Goal: Task Accomplishment & Management: Use online tool/utility

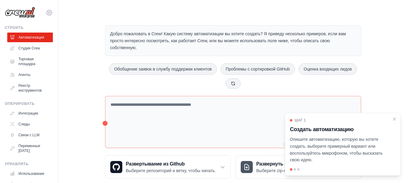
click at [46, 12] on icon at bounding box center [49, 12] width 7 height 7
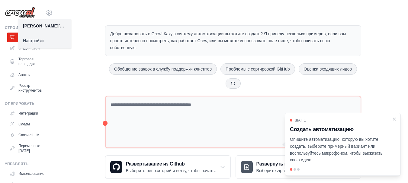
click at [34, 38] on link "Настройки" at bounding box center [44, 40] width 53 height 11
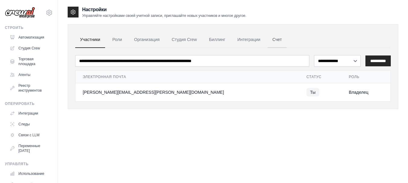
click at [273, 42] on link "Счет" at bounding box center [277, 40] width 19 height 16
drag, startPoint x: 329, startPoint y: 92, endPoint x: 330, endPoint y: 82, distance: 10.6
click at [349, 93] on font "Владелец" at bounding box center [359, 92] width 20 height 5
click at [338, 60] on select "**********" at bounding box center [337, 60] width 47 height 11
click at [333, 40] on ul "Участники Роли Организация Студия Crew Биллинг Интеграции Счет" at bounding box center [233, 40] width 316 height 16
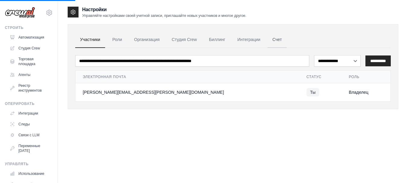
click at [275, 40] on font "Счет" at bounding box center [276, 39] width 9 height 5
click at [140, 38] on font "Организация" at bounding box center [146, 39] width 25 height 5
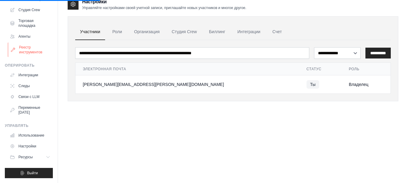
scroll to position [12, 0]
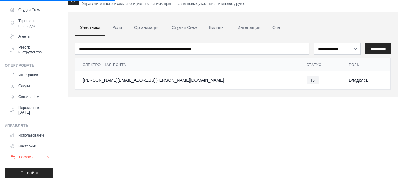
click at [41, 159] on button "Ресурсы" at bounding box center [31, 157] width 46 height 10
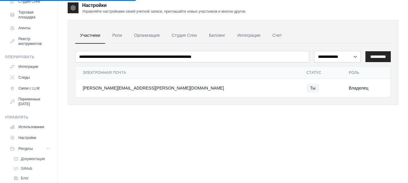
scroll to position [0, 0]
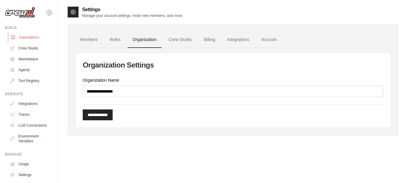
click at [36, 40] on link "Automations" at bounding box center [31, 38] width 46 height 10
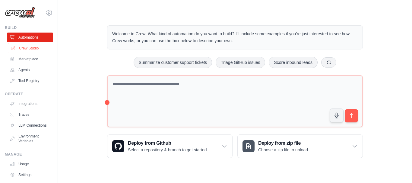
click at [31, 50] on link "Crew Studio" at bounding box center [31, 48] width 46 height 10
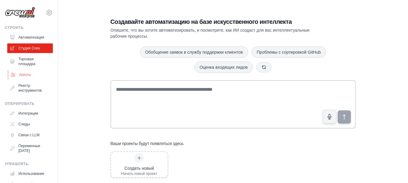
click at [27, 74] on font "Агенты" at bounding box center [25, 75] width 12 height 4
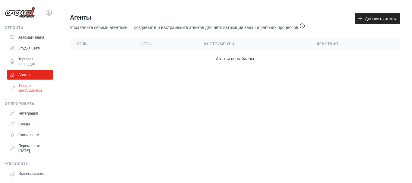
click at [26, 89] on font "Реестр инструментов" at bounding box center [30, 88] width 23 height 9
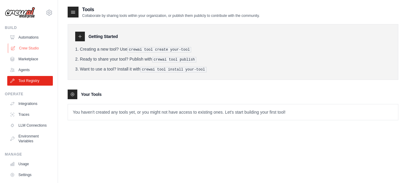
click at [33, 48] on link "Crew Studio" at bounding box center [31, 48] width 46 height 10
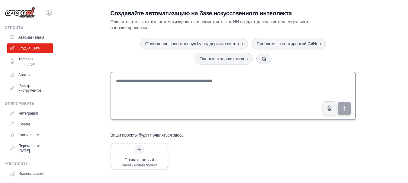
scroll to position [12, 0]
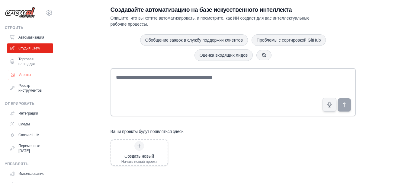
click at [27, 76] on font "Агенты" at bounding box center [25, 75] width 12 height 4
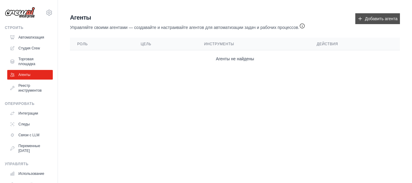
click at [373, 21] on font "Добавить агента" at bounding box center [381, 19] width 33 height 6
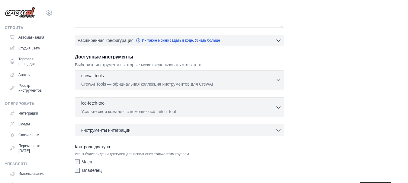
scroll to position [141, 0]
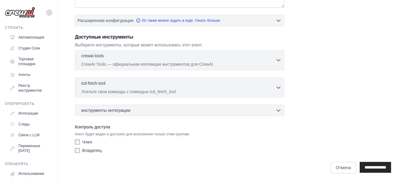
click at [278, 59] on icon "button" at bounding box center [278, 60] width 6 height 6
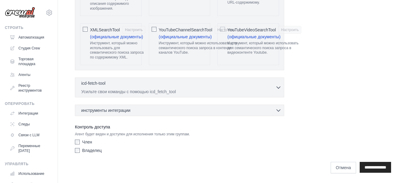
scroll to position [1504, 0]
click at [282, 112] on div "инструменты интеграции 0 выбрано Понятие Коробка" at bounding box center [179, 110] width 209 height 11
click at [280, 111] on icon "button" at bounding box center [278, 110] width 6 height 6
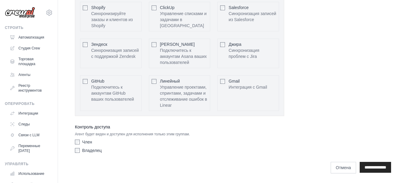
scroll to position [1562, 0]
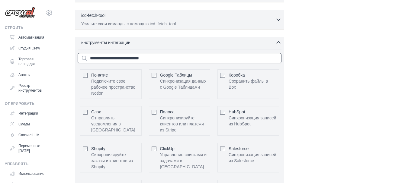
click at [141, 63] on input "text" at bounding box center [180, 58] width 204 height 10
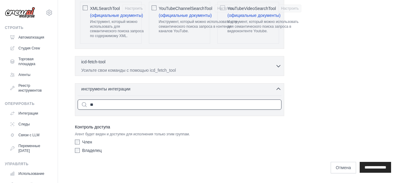
type input "*"
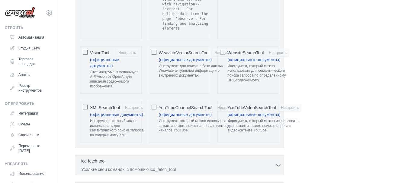
scroll to position [1381, 0]
